Goal: Book appointment/travel/reservation

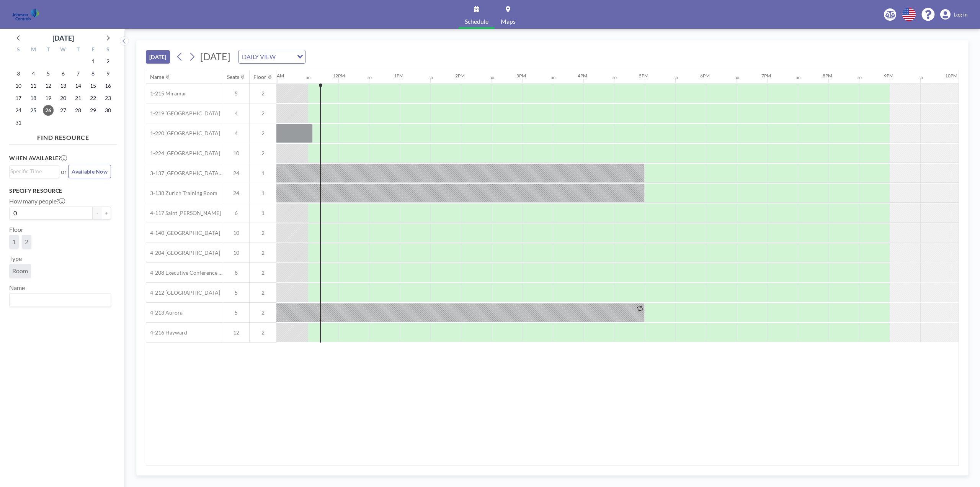
scroll to position [0, 674]
click at [109, 37] on icon at bounding box center [108, 37] width 3 height 5
click at [63, 59] on span "3" at bounding box center [63, 61] width 11 height 11
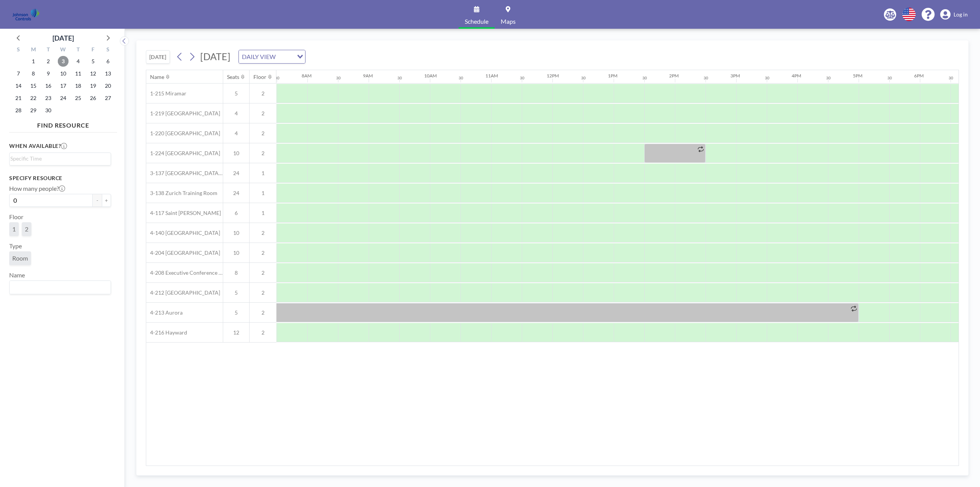
scroll to position [0, 460]
click at [499, 171] on div at bounding box center [506, 173] width 31 height 19
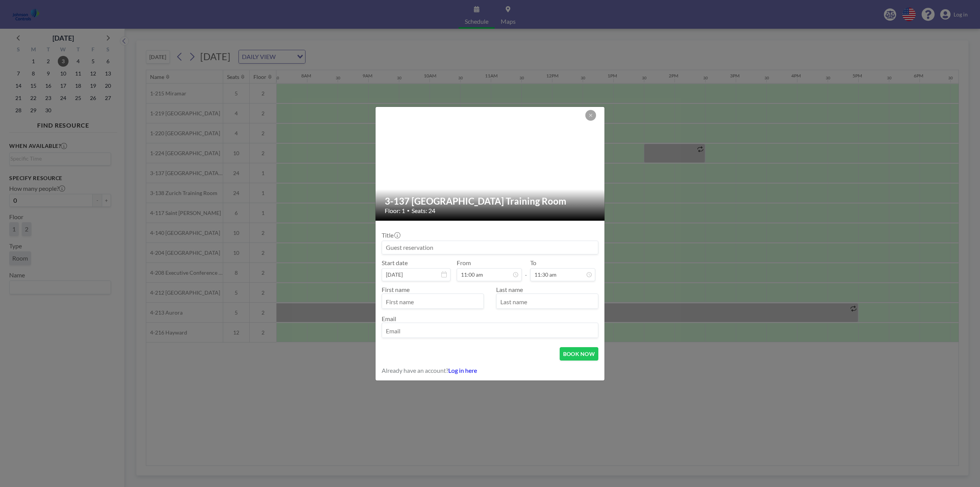
click at [418, 246] on input at bounding box center [490, 247] width 216 height 13
type input "Sage Meeting"
click at [592, 278] on div "11:30 am" at bounding box center [562, 274] width 65 height 13
click at [522, 256] on div "02:00 pm" at bounding box center [554, 256] width 90 height 14
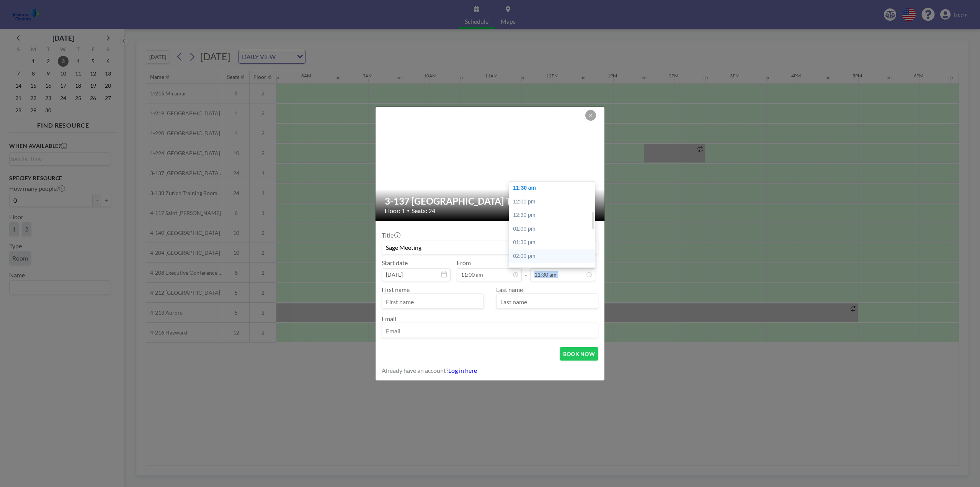
type input "02:00 pm"
click at [390, 298] on input "text" at bounding box center [432, 301] width 101 height 13
type input "Noreen"
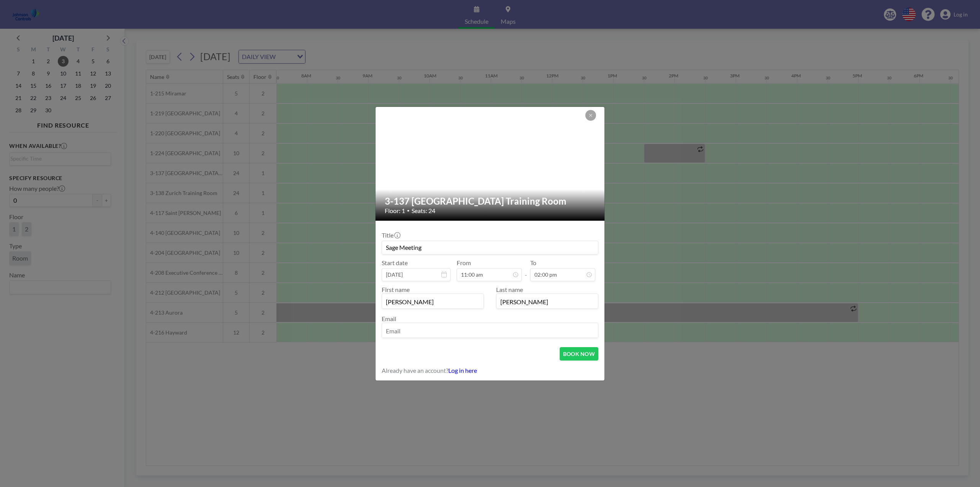
type input "Neilson"
click at [405, 332] on input "email" at bounding box center [490, 330] width 216 height 13
type input "n"
drag, startPoint x: 477, startPoint y: 330, endPoint x: 379, endPoint y: 329, distance: 98.0
click at [379, 329] on form "Title Sage Meeting Start date Sep 3, 2025 From 11:00 am - To 02:00 pm First nam…" at bounding box center [490, 301] width 229 height 160
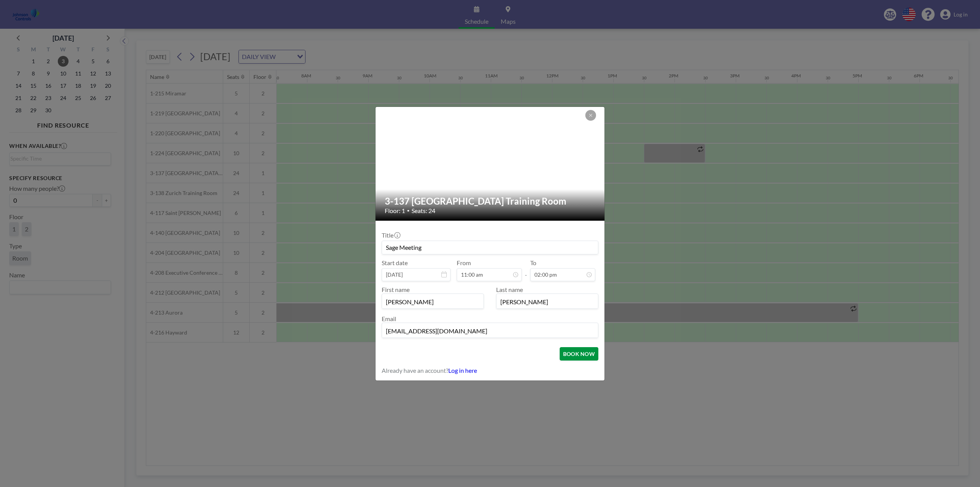
type input "nneilson@mysagedental.com"
click at [575, 351] on button "BOOK NOW" at bounding box center [579, 353] width 39 height 13
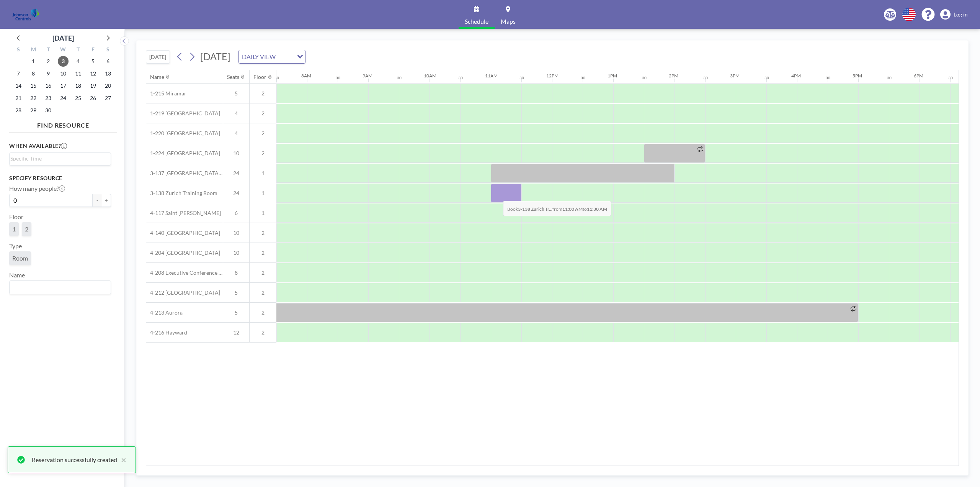
click at [497, 195] on div at bounding box center [506, 192] width 31 height 19
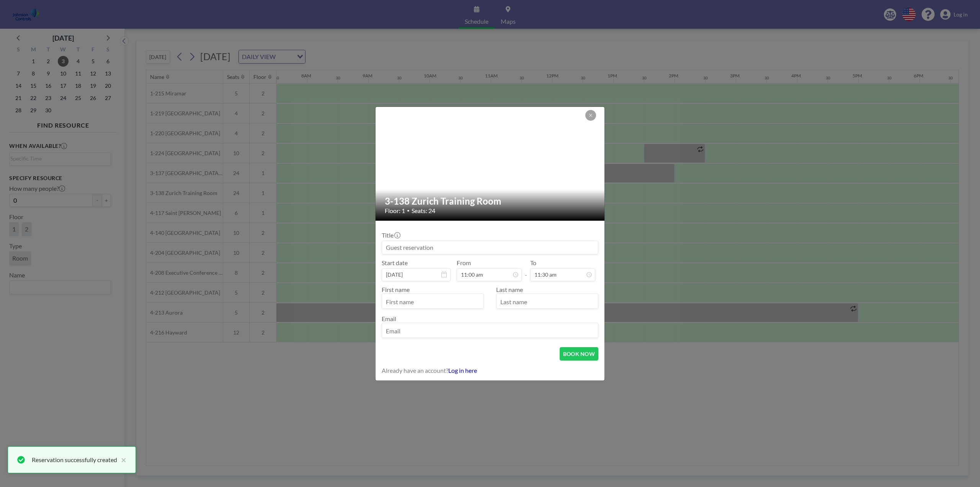
click at [424, 246] on input at bounding box center [490, 247] width 216 height 13
type input "Sage Meeting"
click at [403, 299] on input "text" at bounding box center [432, 301] width 101 height 13
type input "Noreen"
type input "Neilson"
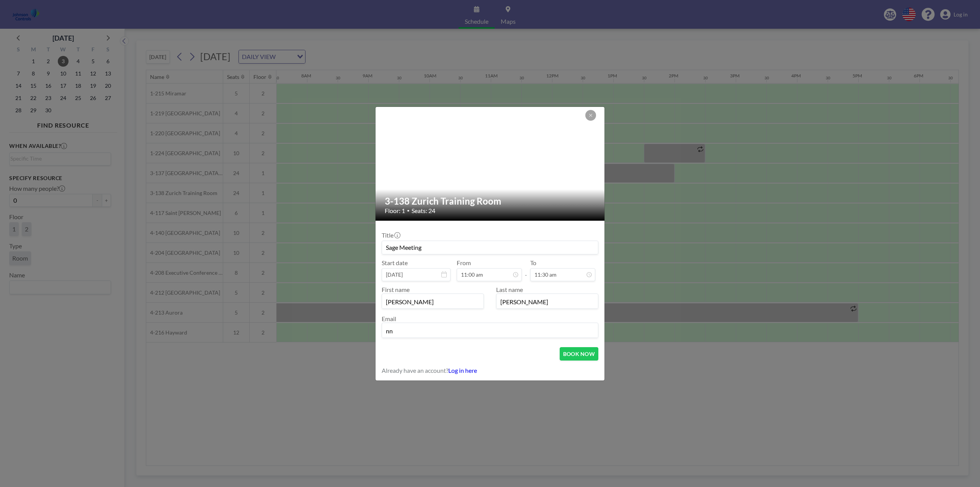
type input "n"
paste input "nneilson@mysagedental.com"
type input "nneilson@mysagedental.com"
click at [577, 352] on button "BOOK NOW" at bounding box center [579, 353] width 39 height 13
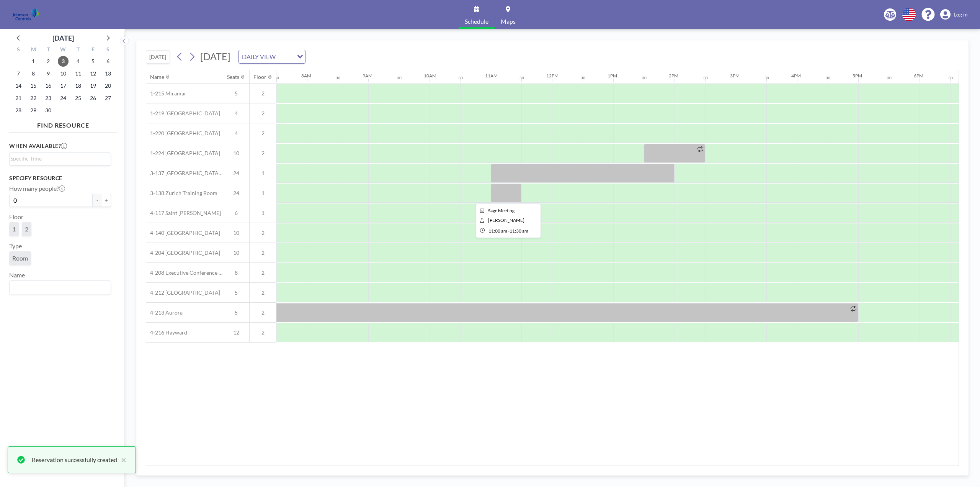
click at [508, 192] on div at bounding box center [506, 192] width 31 height 19
click at [506, 192] on div at bounding box center [506, 192] width 31 height 19
click at [960, 15] on span "Log in" at bounding box center [961, 14] width 14 height 7
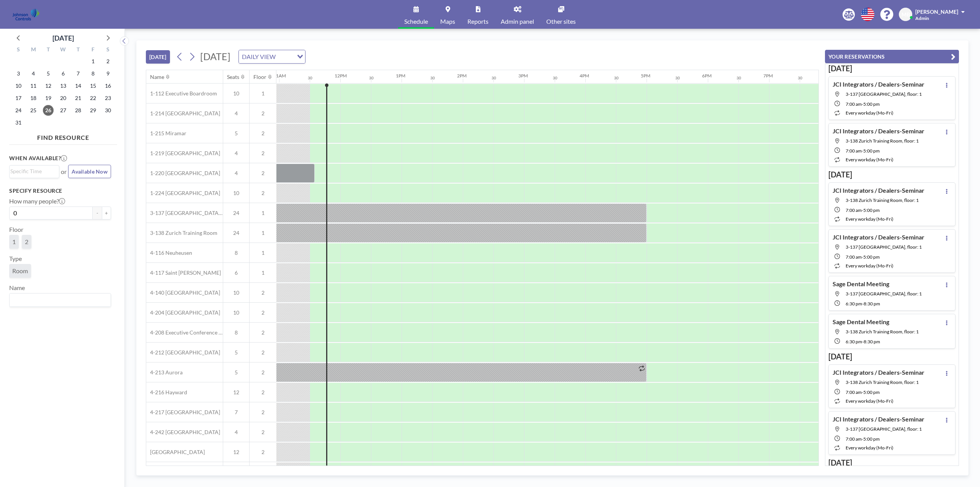
scroll to position [0, 674]
click at [108, 37] on icon at bounding box center [108, 38] width 10 height 10
click at [64, 61] on span "3" at bounding box center [63, 61] width 11 height 11
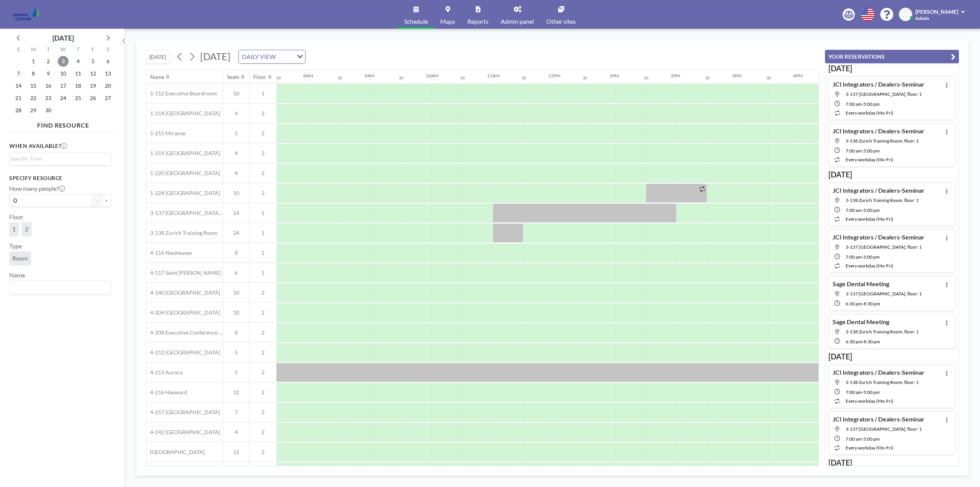
scroll to position [0, 460]
click at [505, 233] on div at bounding box center [506, 232] width 31 height 19
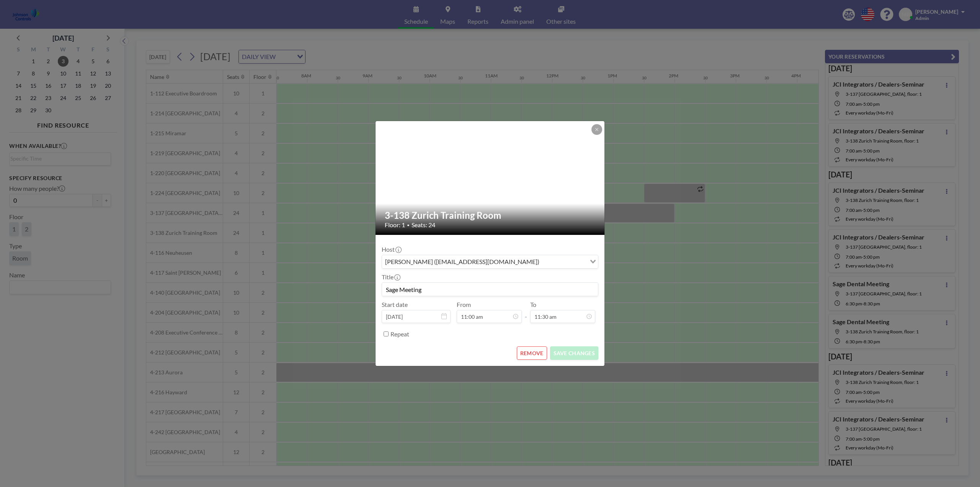
click at [505, 233] on div "3-138 Zurich Training Room Floor: 1 • Seats: 24" at bounding box center [491, 218] width 230 height 31
click at [528, 297] on div "02:00 pm" at bounding box center [554, 298] width 90 height 14
type input "02:00 pm"
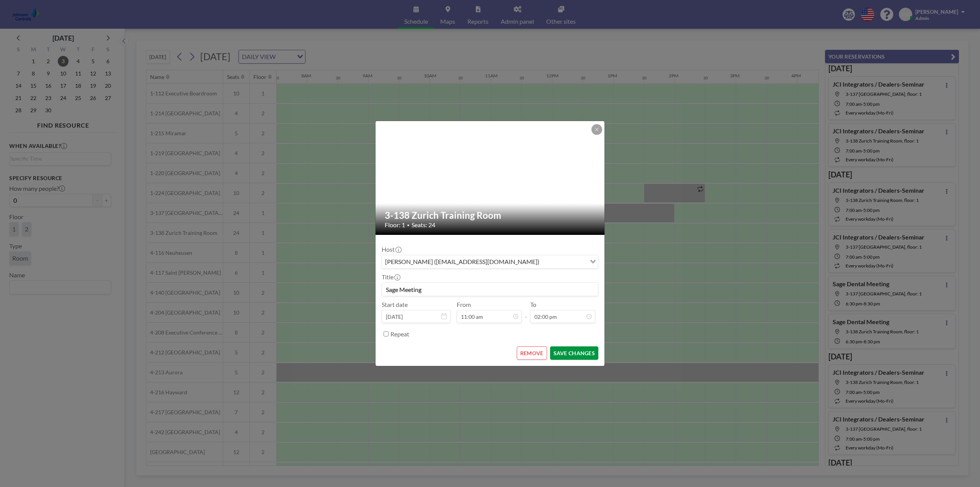
click at [575, 352] on button "SAVE CHANGES" at bounding box center [574, 352] width 48 height 13
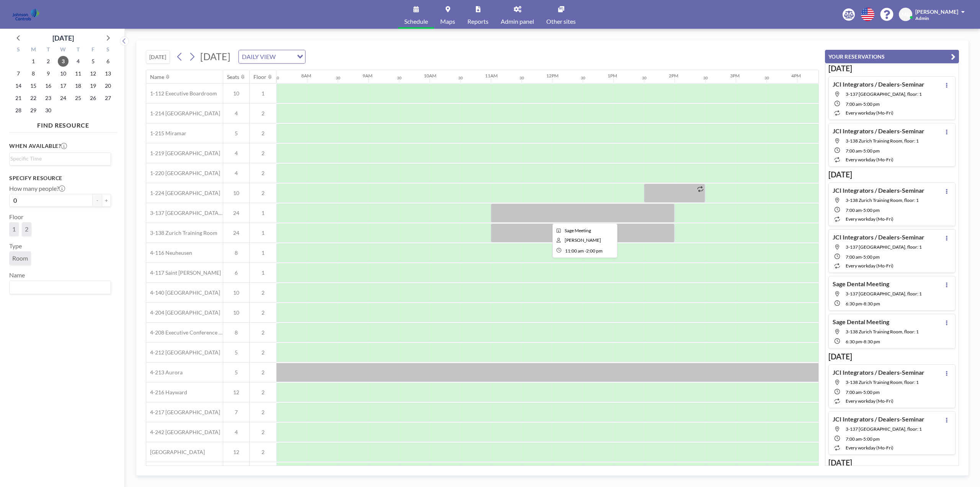
click at [587, 215] on div at bounding box center [583, 212] width 184 height 19
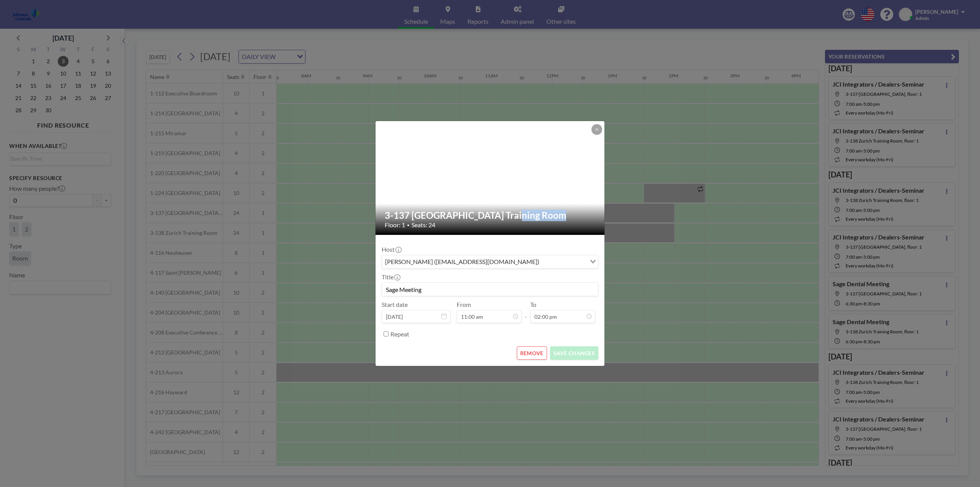
click at [587, 215] on h2 "3-137 [GEOGRAPHIC_DATA] Training Room" at bounding box center [490, 214] width 211 height 11
click at [603, 127] on div at bounding box center [491, 178] width 230 height 114
click at [601, 128] on button at bounding box center [597, 129] width 11 height 11
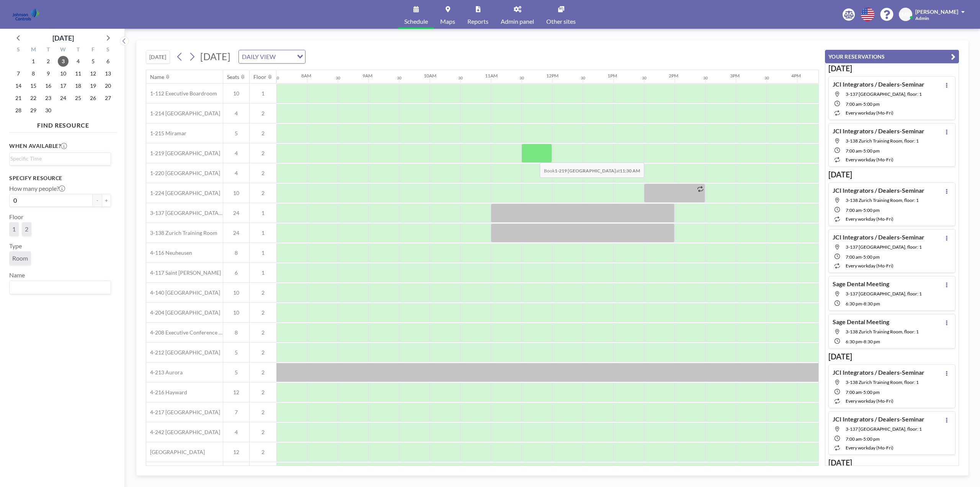
click at [534, 157] on div at bounding box center [537, 153] width 31 height 19
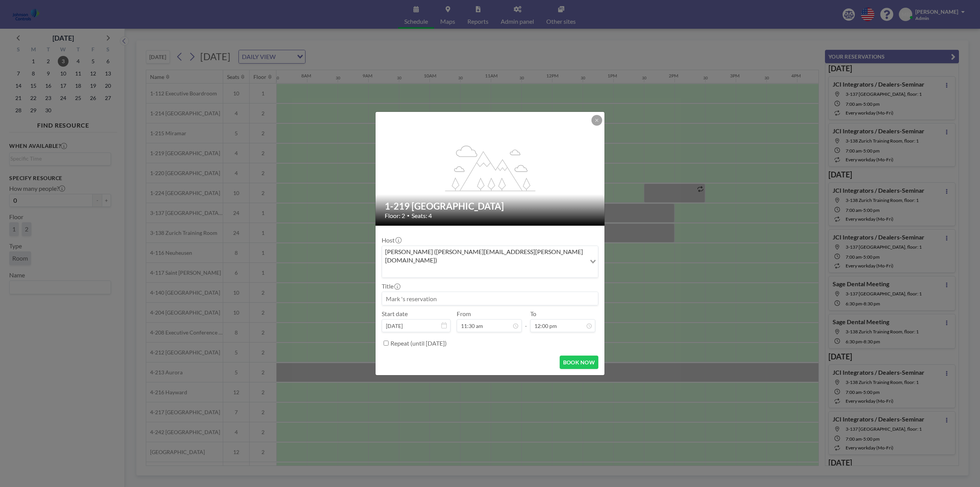
scroll to position [150, 0]
click at [598, 123] on icon at bounding box center [597, 120] width 5 height 5
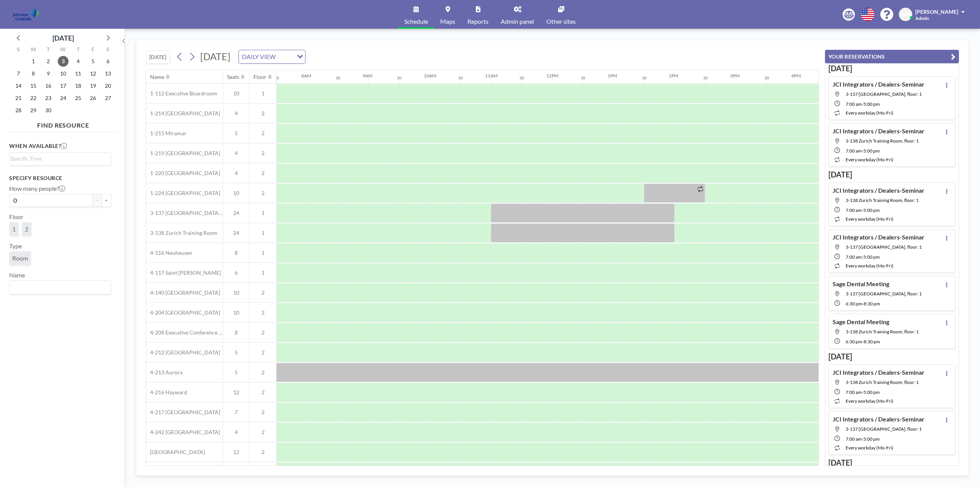
click at [941, 11] on span "Mark Barton" at bounding box center [937, 11] width 43 height 7
click at [945, 50] on span "Log out" at bounding box center [942, 52] width 18 height 8
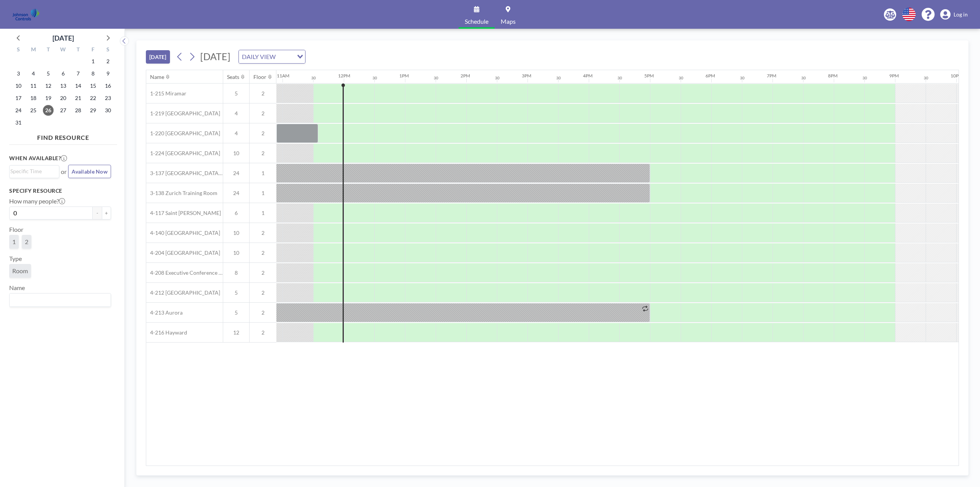
scroll to position [0, 674]
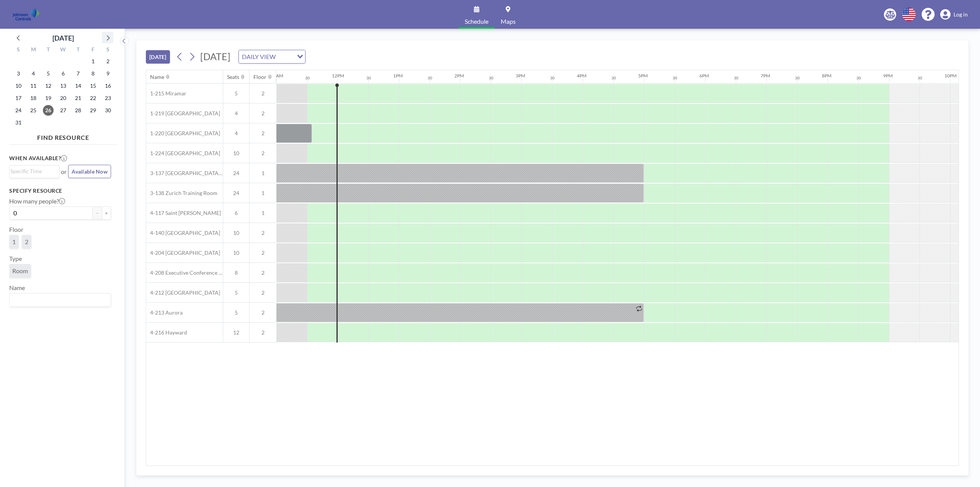
click at [106, 39] on icon at bounding box center [108, 38] width 10 height 10
click at [65, 61] on span "3" at bounding box center [63, 61] width 11 height 11
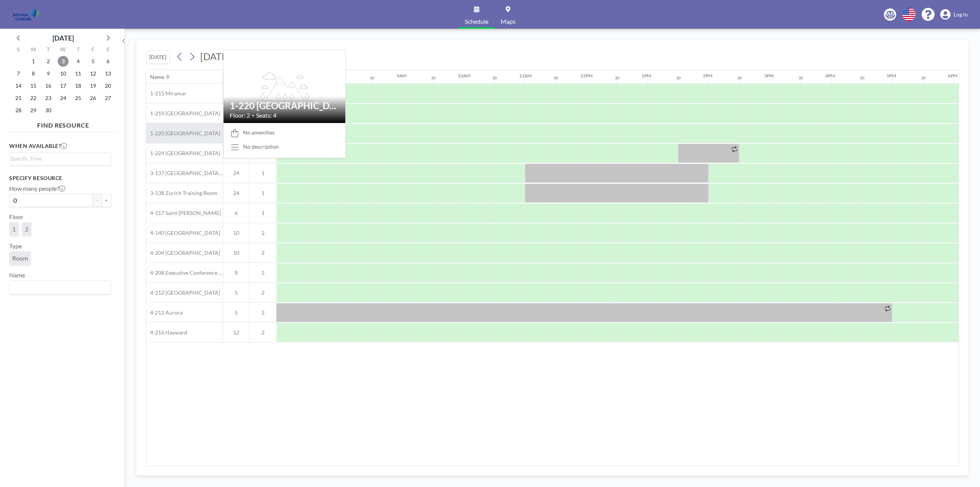
scroll to position [0, 460]
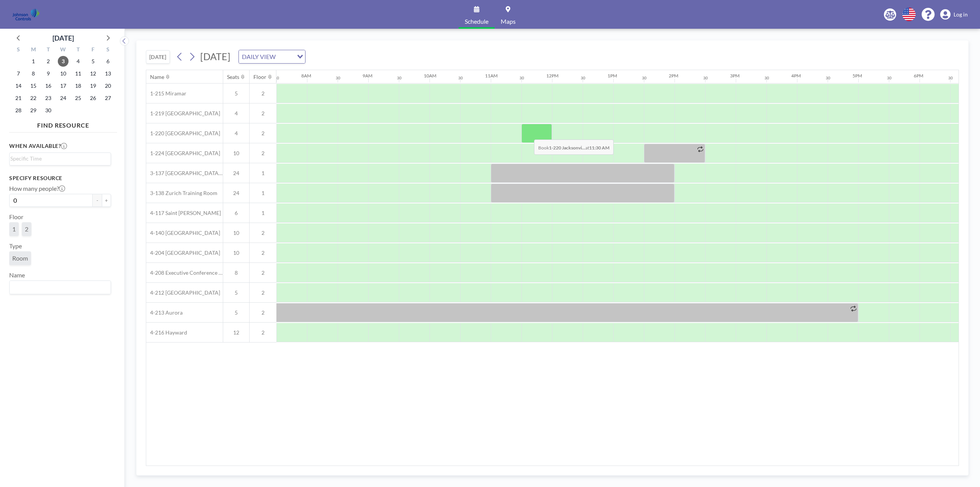
click at [528, 134] on div at bounding box center [537, 133] width 31 height 19
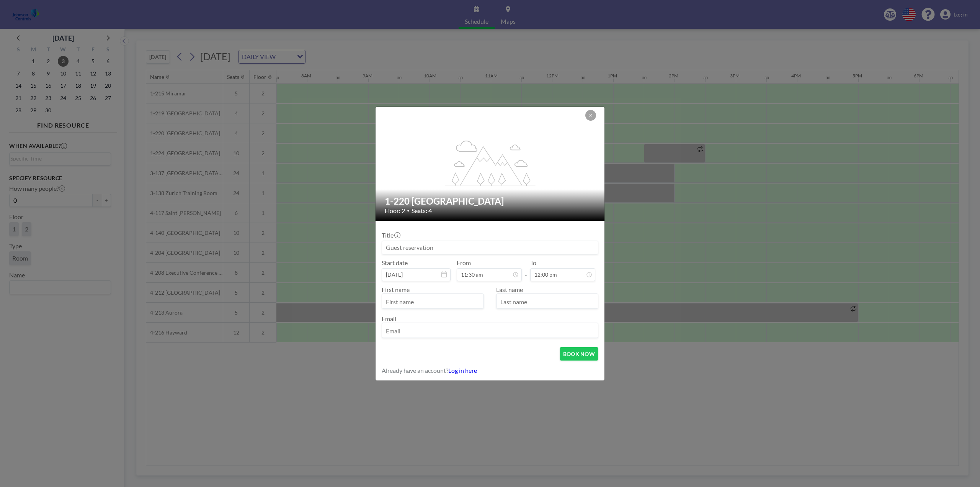
click at [451, 245] on input at bounding box center [490, 247] width 216 height 13
click at [421, 331] on input "email" at bounding box center [490, 330] width 216 height 13
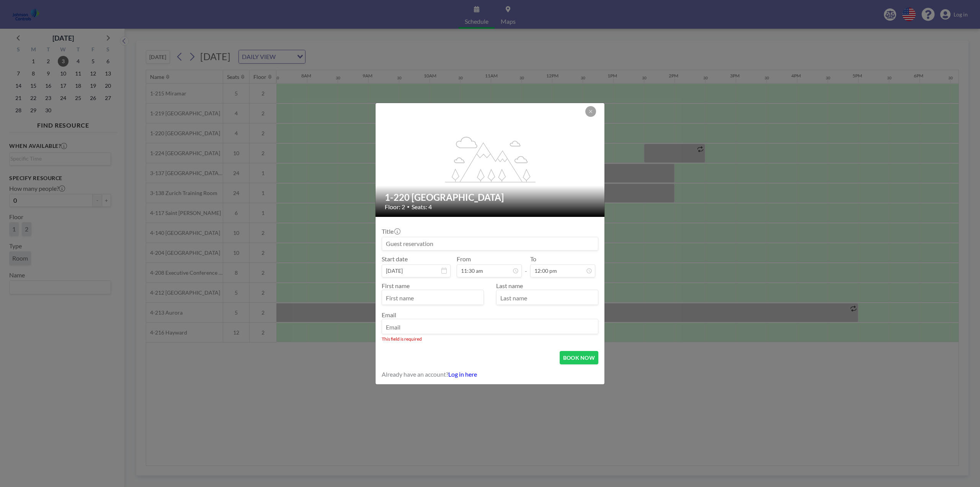
click at [430, 317] on div "Email This field is required" at bounding box center [490, 326] width 217 height 31
click at [591, 112] on icon at bounding box center [591, 111] width 5 height 5
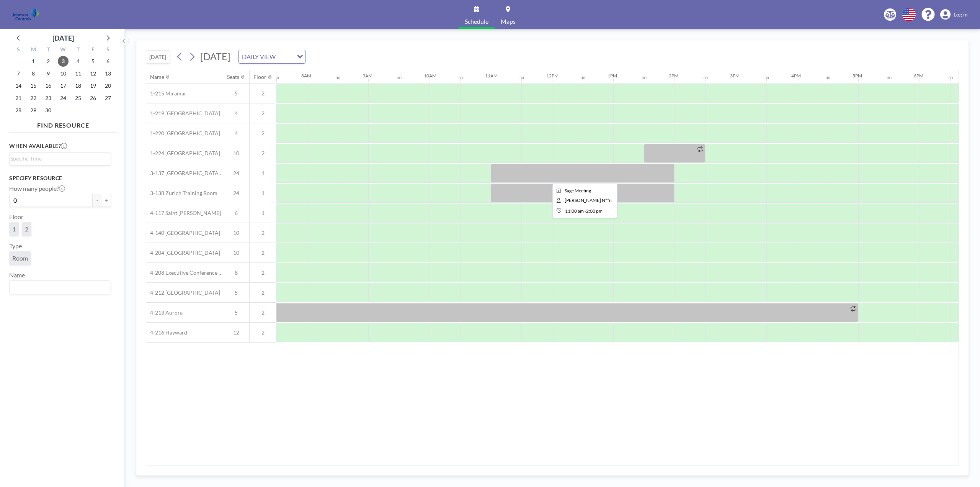
click at [502, 178] on div at bounding box center [583, 173] width 184 height 19
click at [526, 173] on div at bounding box center [583, 173] width 184 height 19
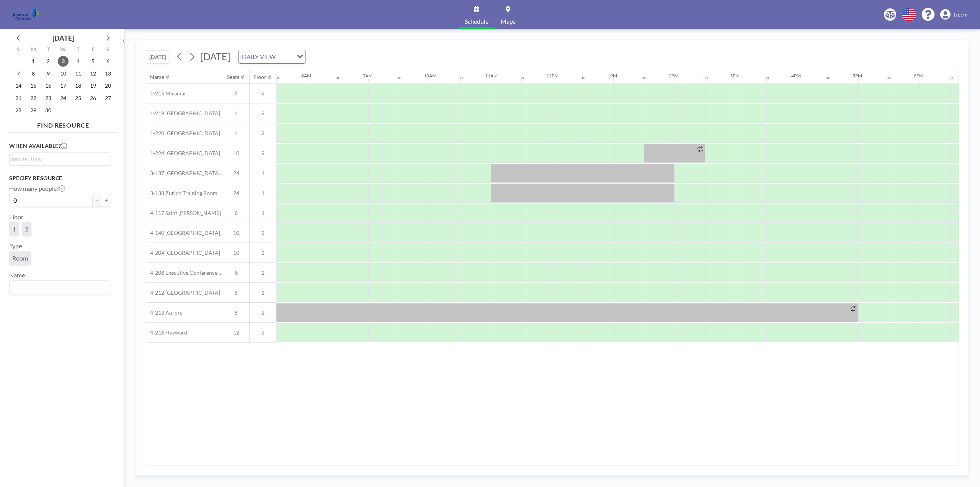
click at [959, 14] on span "Log in" at bounding box center [961, 14] width 14 height 7
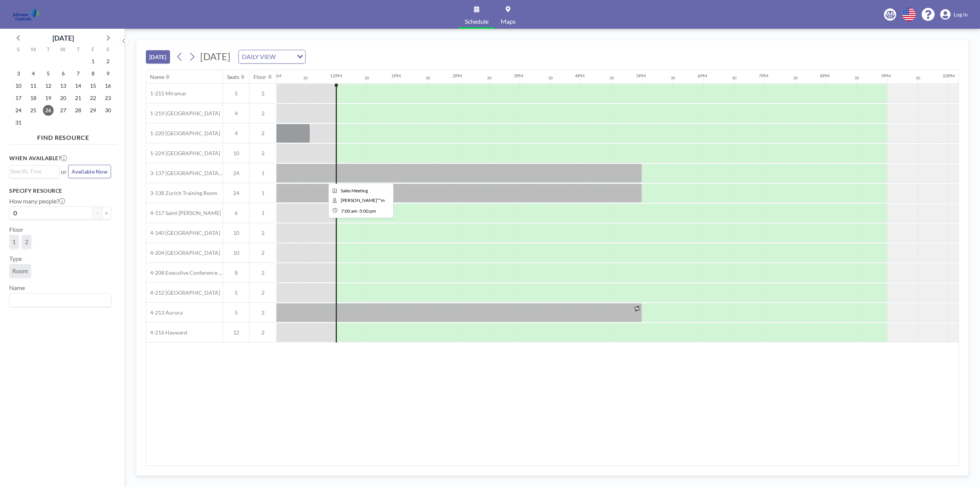
scroll to position [0, 705]
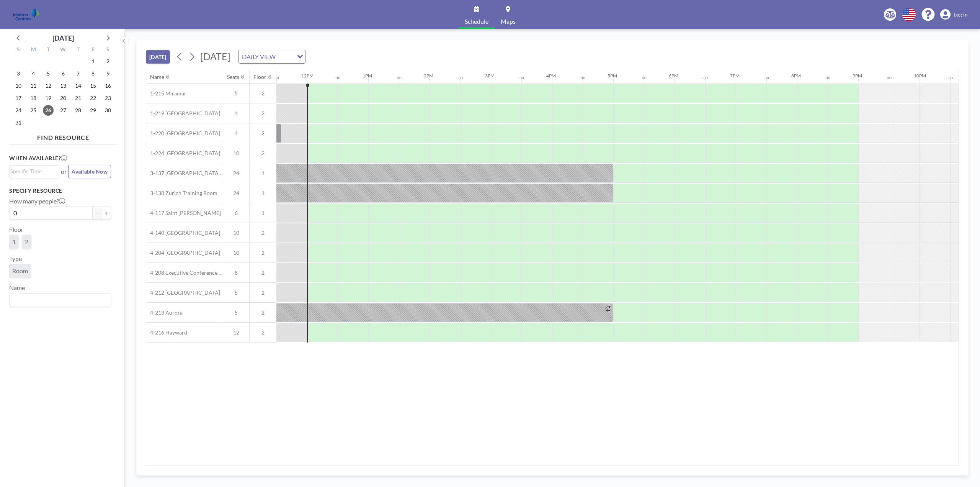
click at [959, 16] on span "Log in" at bounding box center [961, 14] width 14 height 7
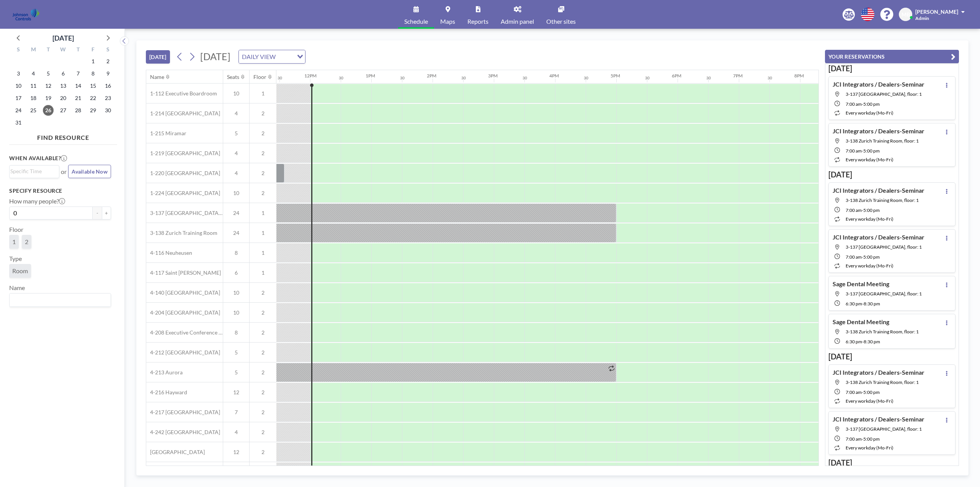
scroll to position [0, 705]
click at [108, 40] on icon at bounding box center [108, 38] width 10 height 10
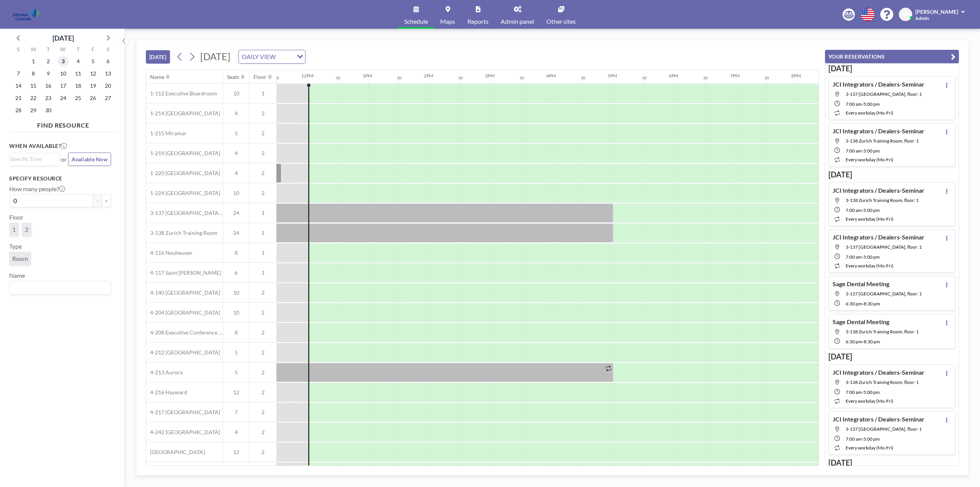
click at [65, 64] on span "3" at bounding box center [63, 61] width 11 height 11
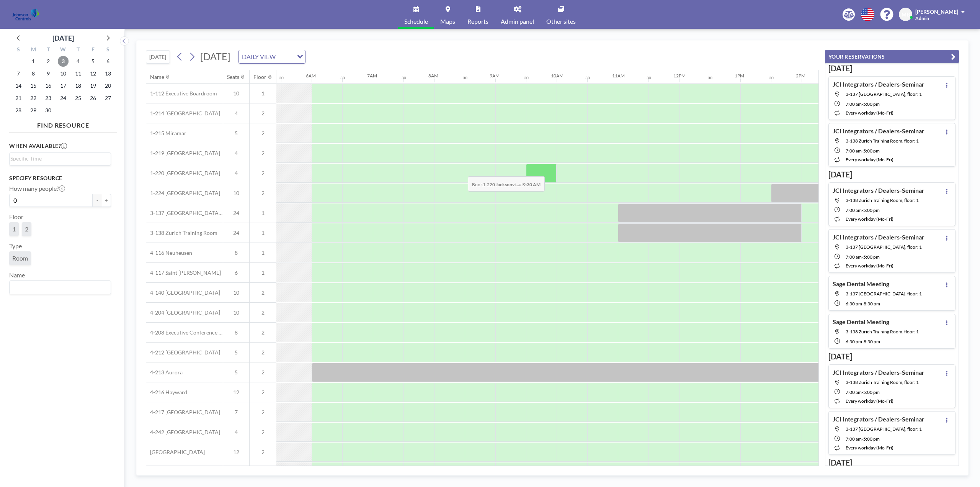
scroll to position [0, 460]
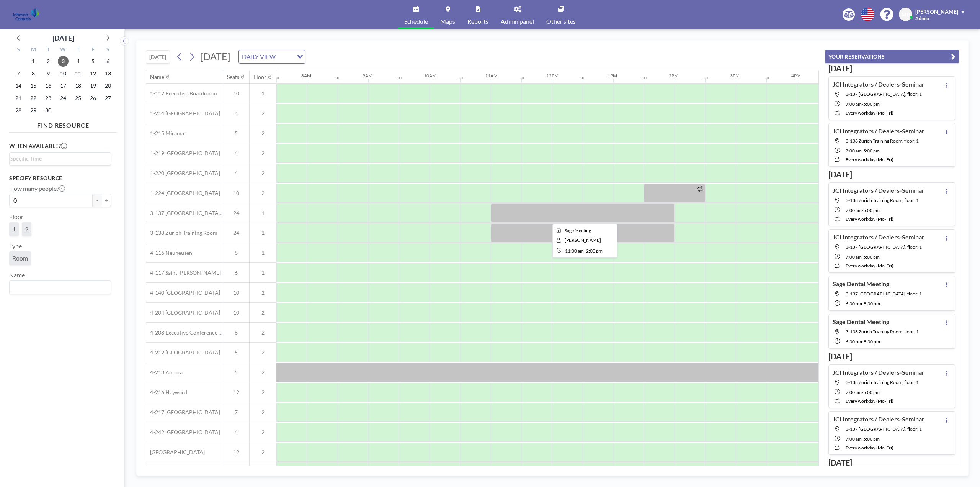
click at [550, 214] on div at bounding box center [583, 212] width 184 height 19
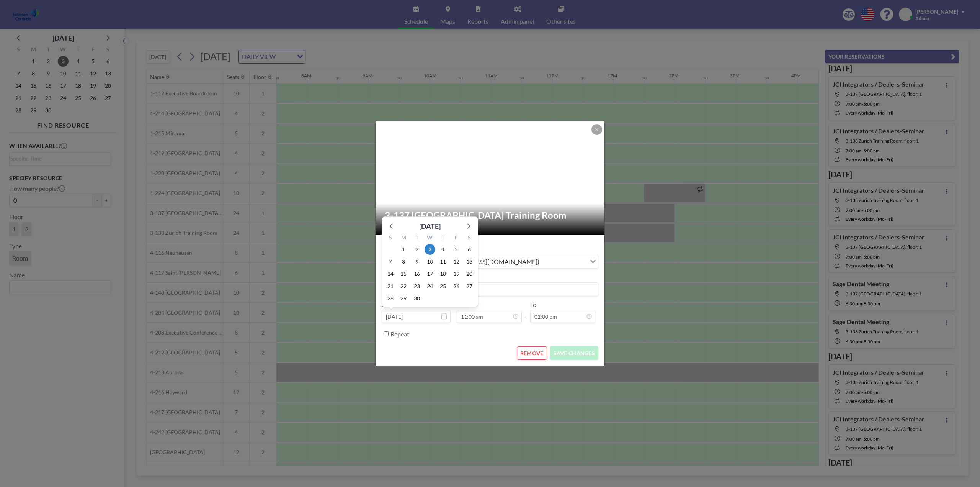
scroll to position [136, 0]
click at [387, 334] on input "Repeat" at bounding box center [386, 333] width 5 height 5
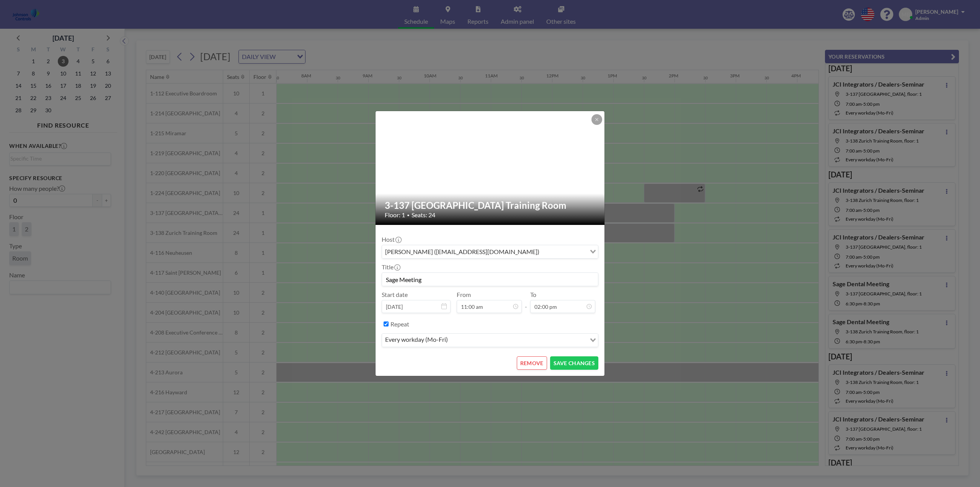
click at [387, 324] on input "Repeat" at bounding box center [386, 323] width 5 height 5
checkbox input "false"
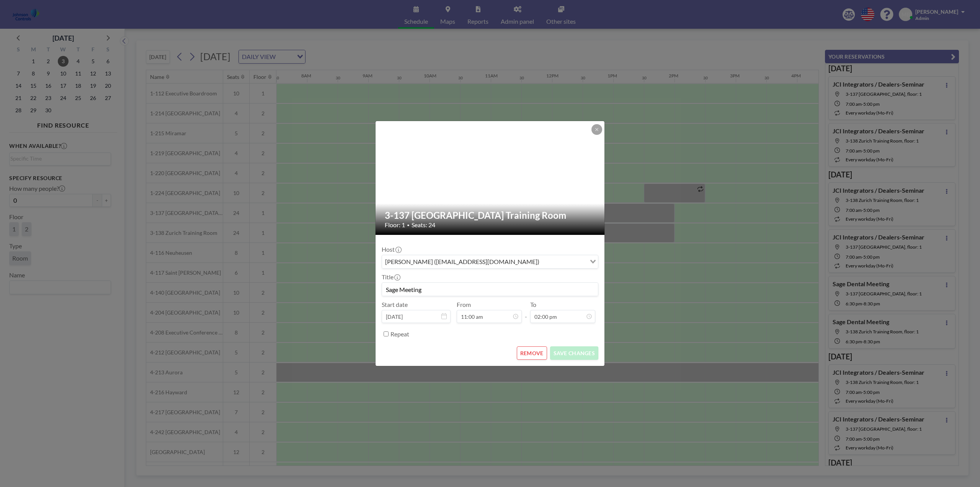
scroll to position [218, 0]
click at [599, 130] on icon at bounding box center [597, 129] width 5 height 5
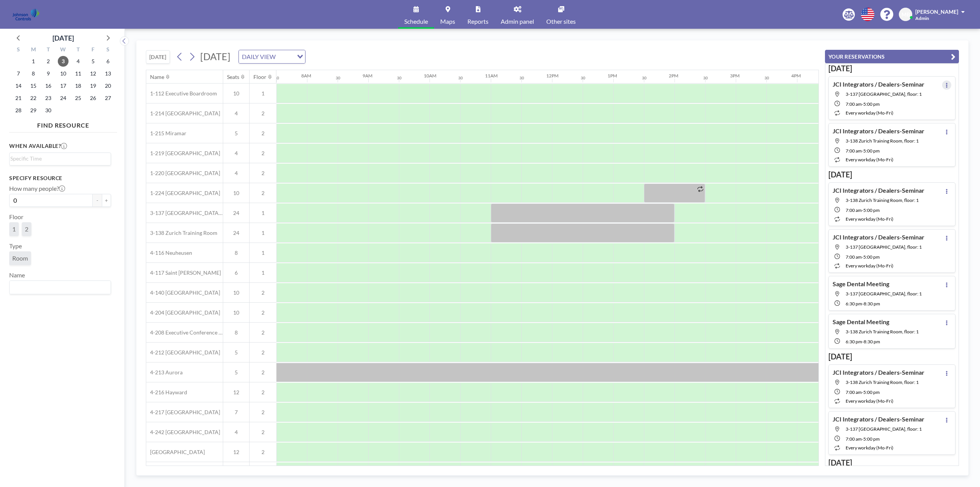
click at [946, 84] on icon at bounding box center [947, 85] width 3 height 5
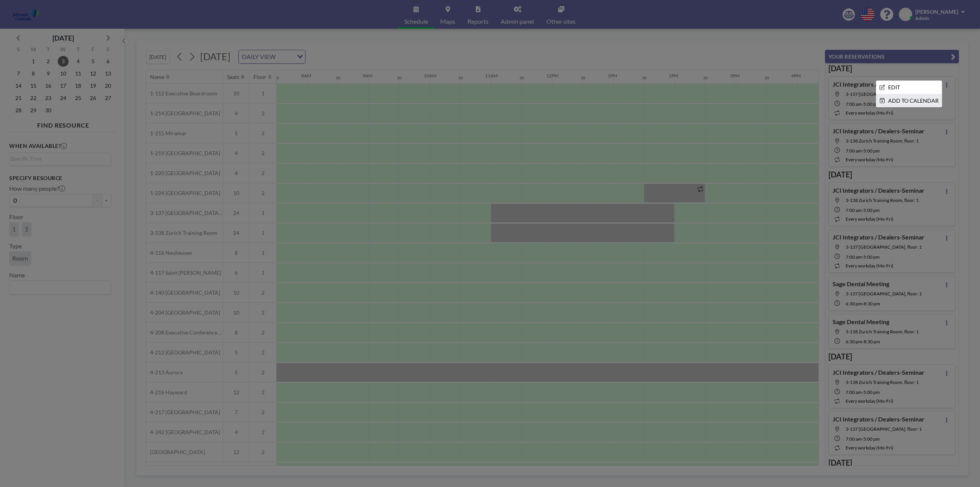
click at [902, 98] on li "ADD TO CALENDAR" at bounding box center [909, 100] width 65 height 13
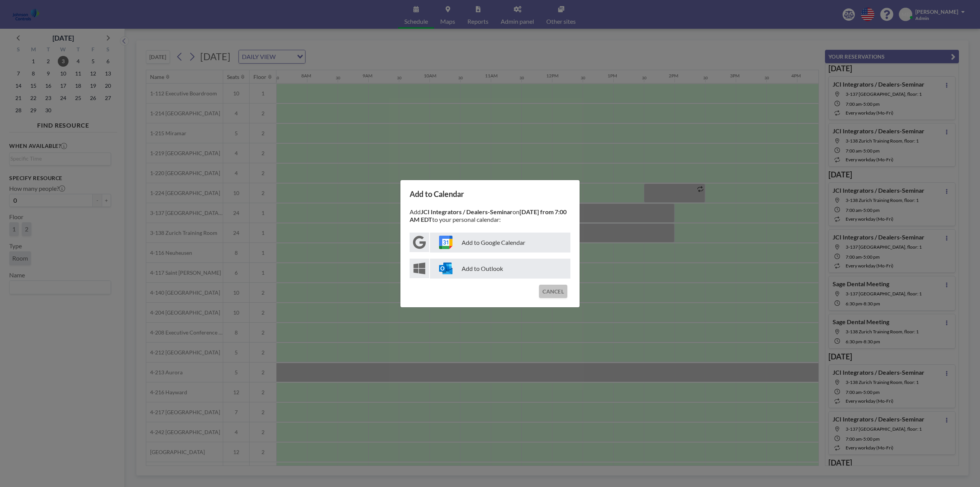
click at [560, 294] on button "CANCEL" at bounding box center [553, 291] width 28 height 13
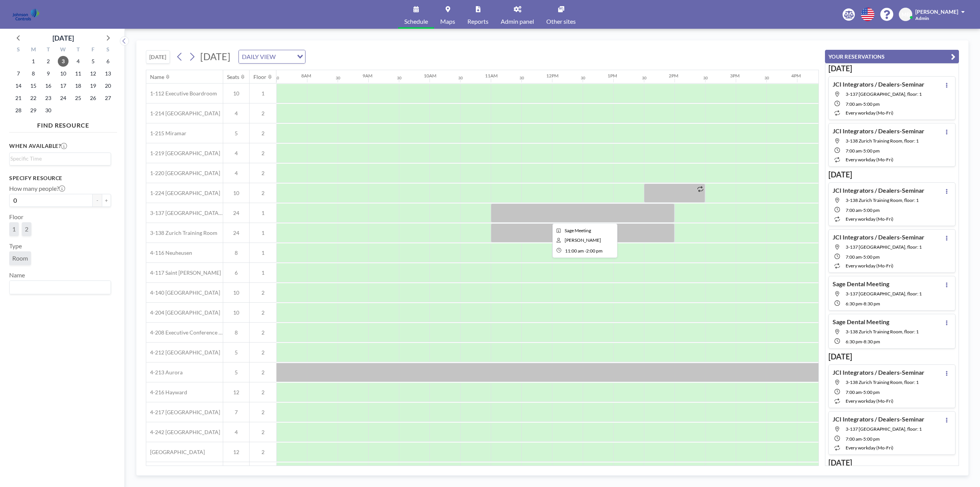
click at [563, 213] on div at bounding box center [583, 212] width 184 height 19
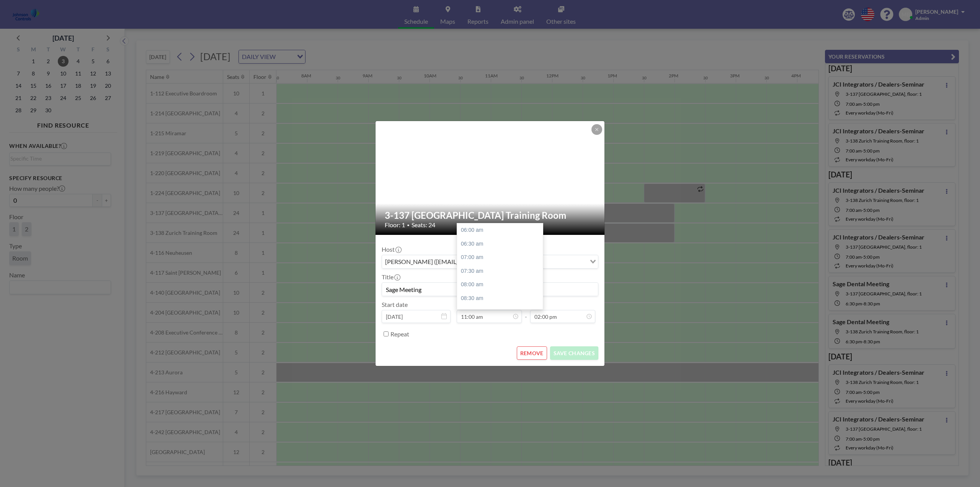
scroll to position [136, 0]
click at [596, 129] on icon at bounding box center [597, 129] width 5 height 5
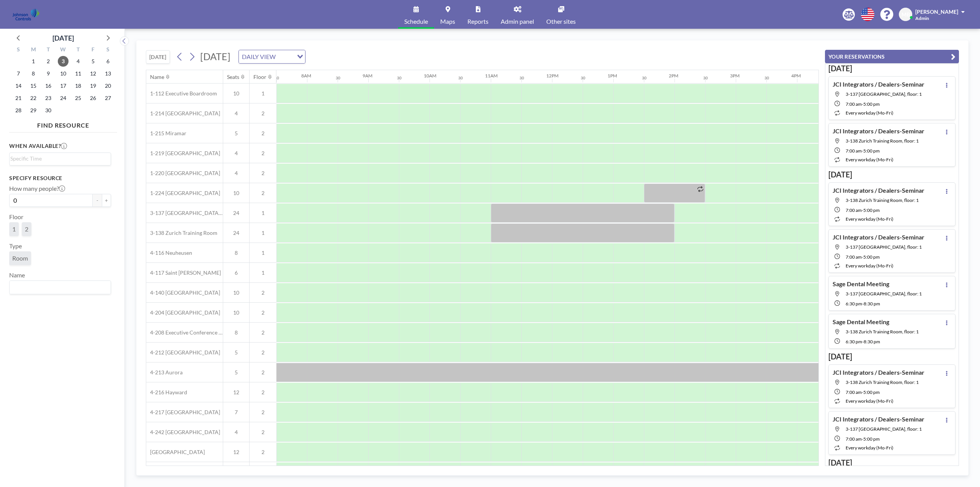
click at [953, 13] on span "Mark Barton" at bounding box center [937, 11] width 43 height 7
click at [946, 51] on span "Log out" at bounding box center [942, 52] width 18 height 8
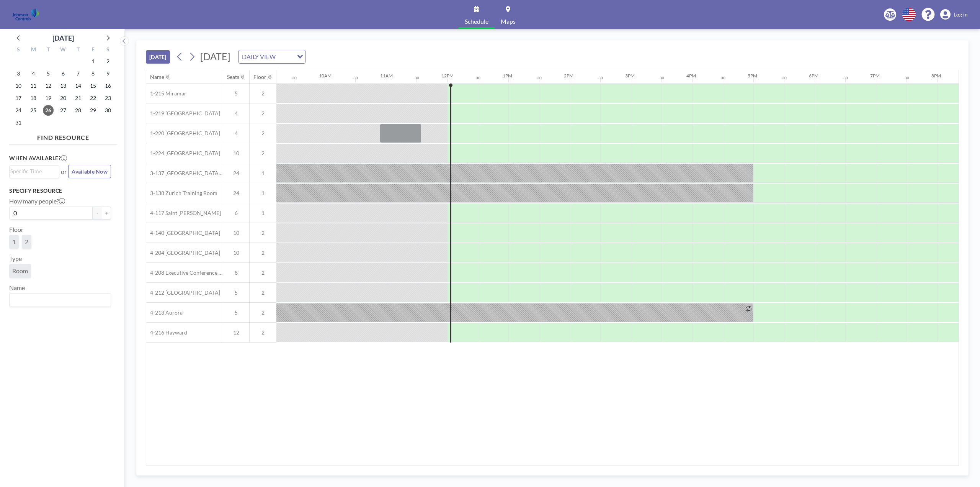
scroll to position [0, 705]
